Goal: Information Seeking & Learning: Learn about a topic

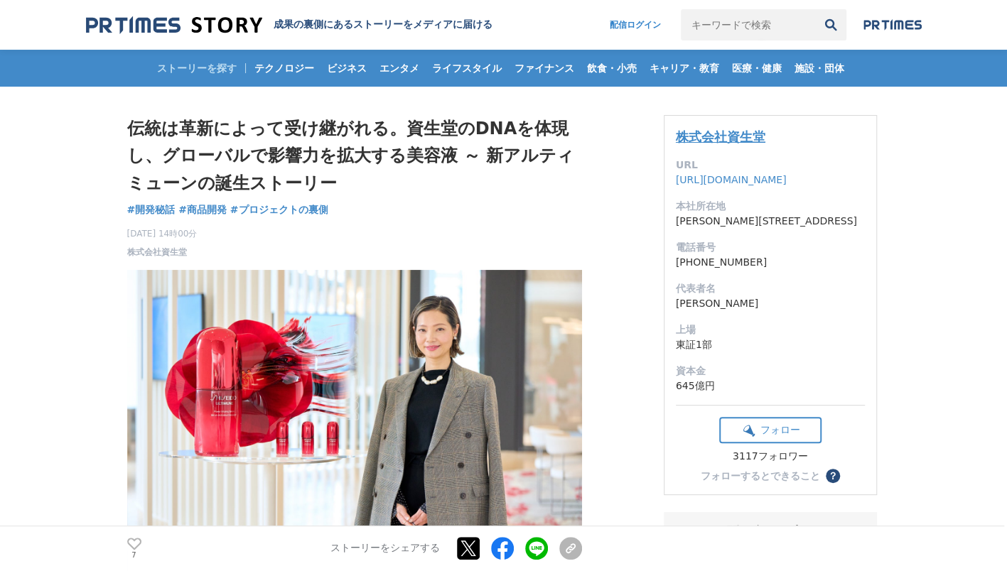
click at [740, 137] on link "株式会社資生堂" at bounding box center [721, 136] width 90 height 15
